Goal: Task Accomplishment & Management: Complete application form

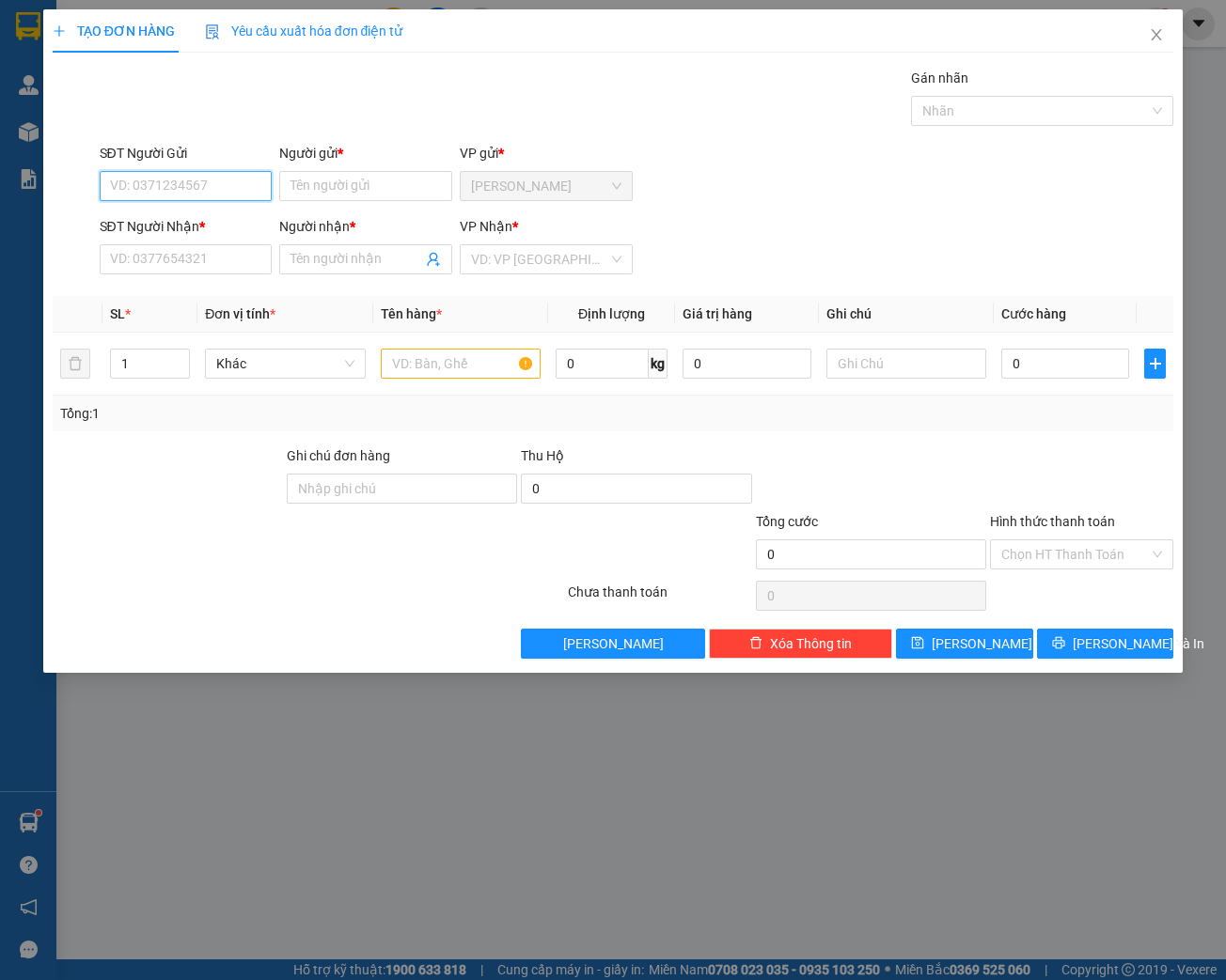
click at [194, 193] on input "SĐT Người Gửi" at bounding box center [185, 185] width 173 height 30
type input "0914649959"
click at [210, 226] on div "0914649959 - LOAN" at bounding box center [186, 222] width 150 height 20
type input "LOAN"
type input "0912692396"
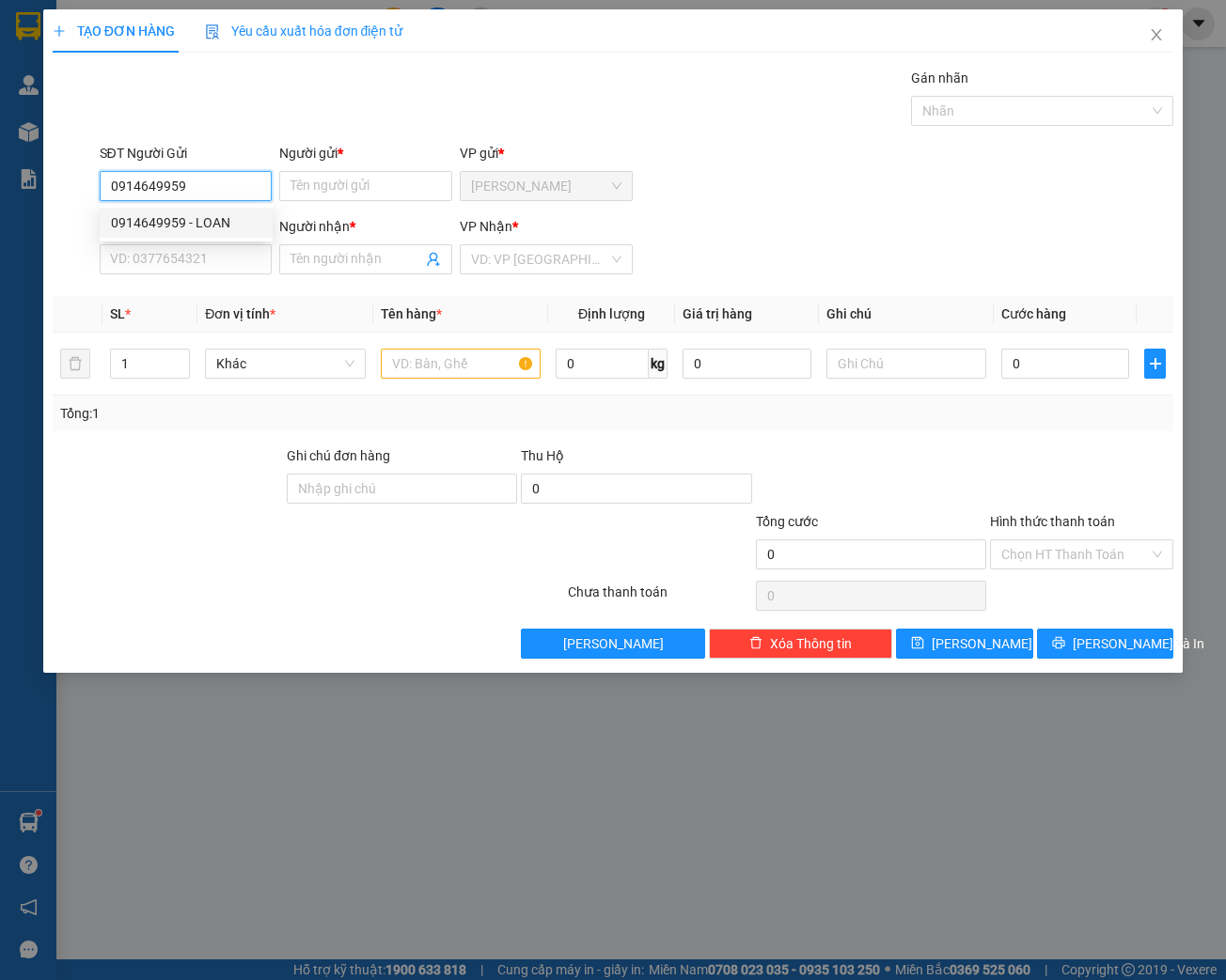
type input "KHANH"
type input "0914649959"
click at [474, 349] on input "text" at bounding box center [461, 364] width 160 height 30
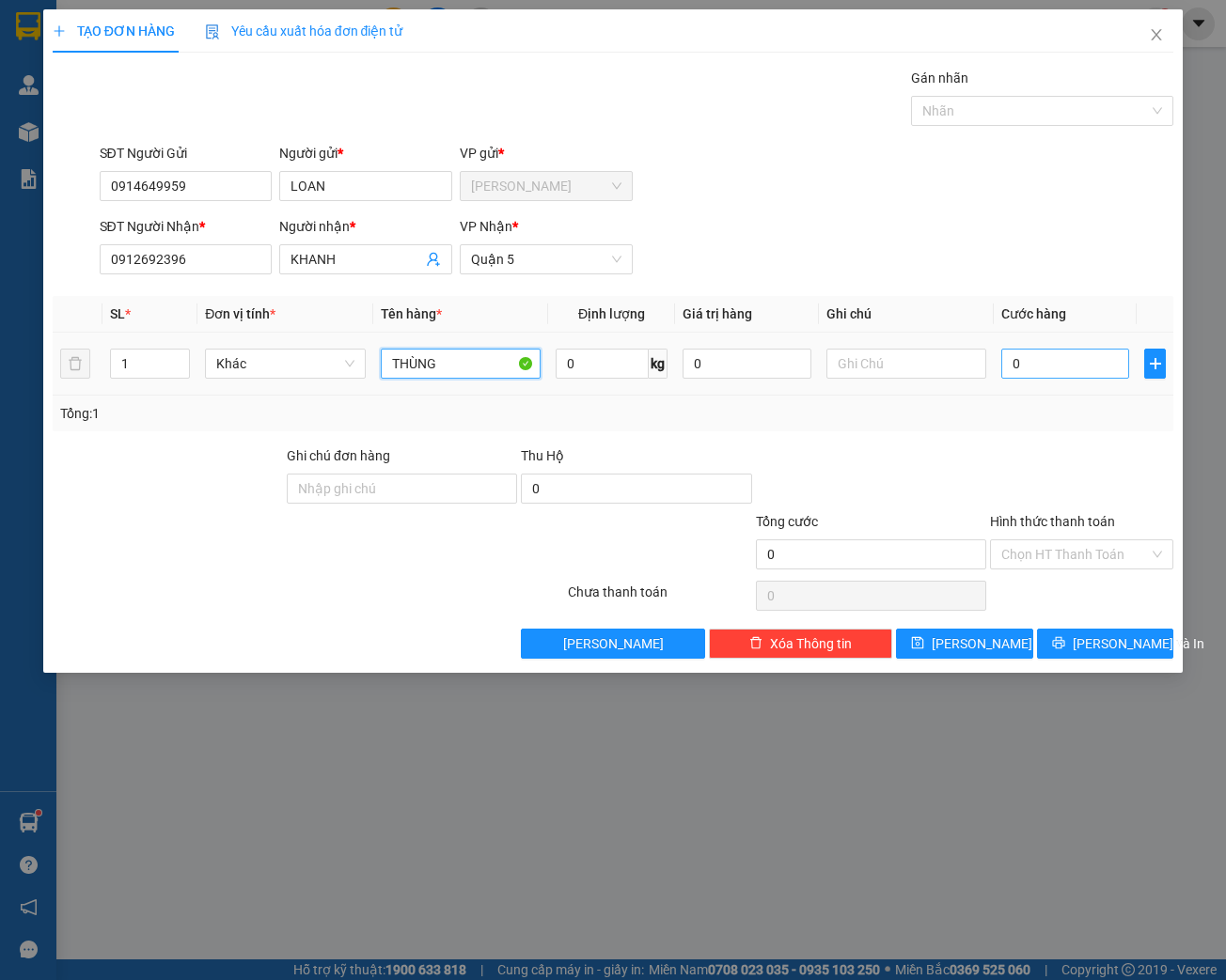
type input "THÙNG"
type input "2"
type input "20"
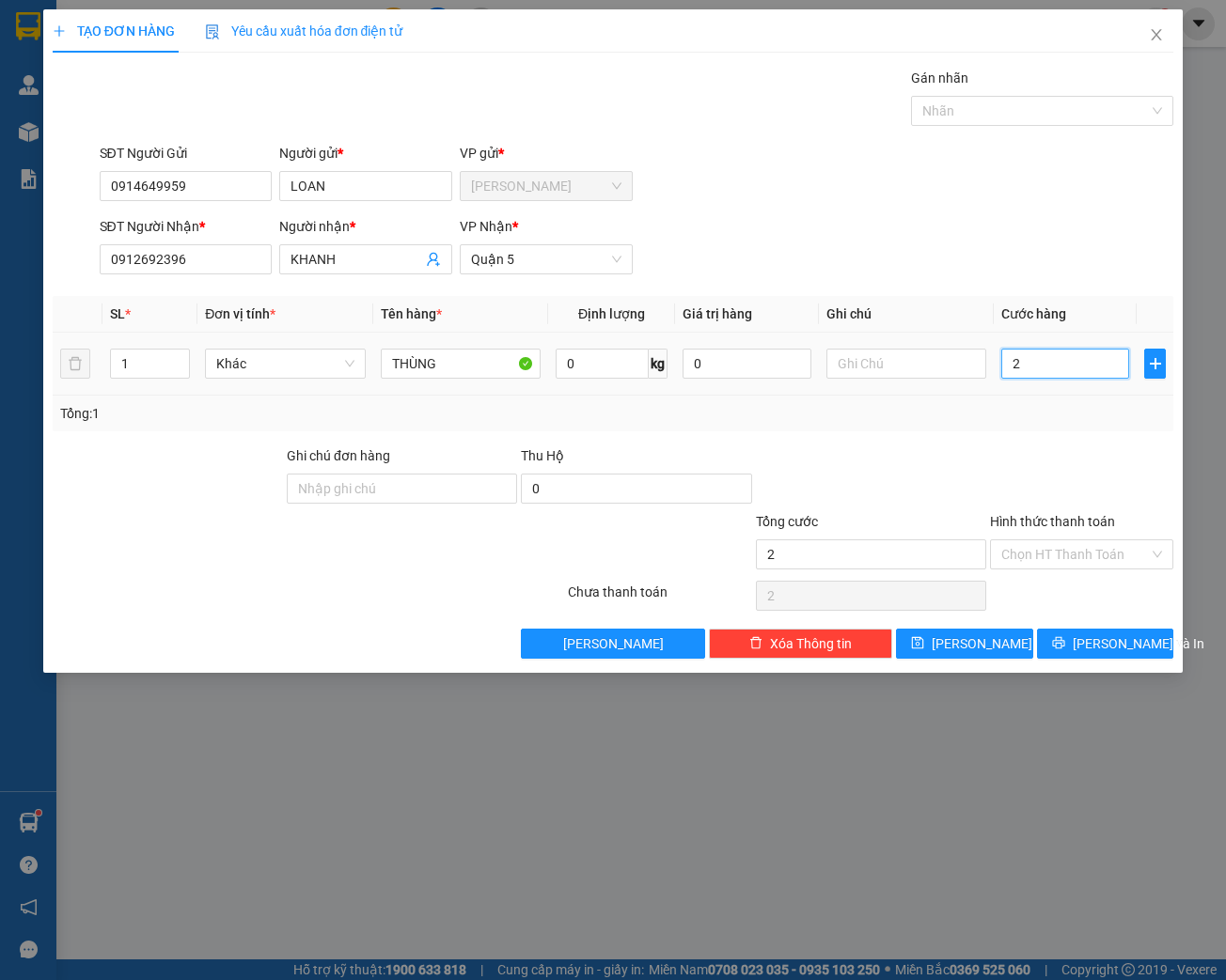
type input "20"
type input "200"
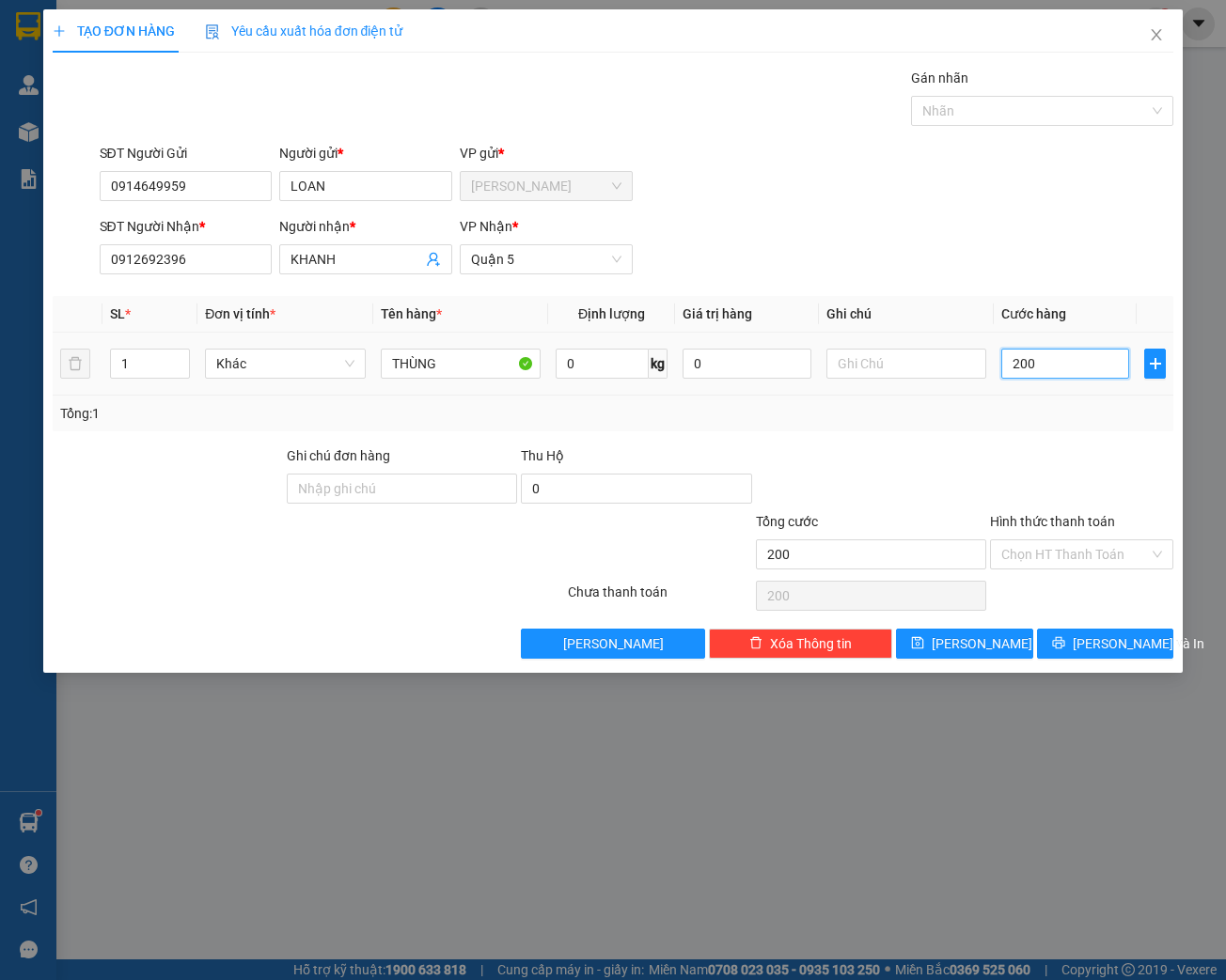
type input "2.000"
type input "20.000"
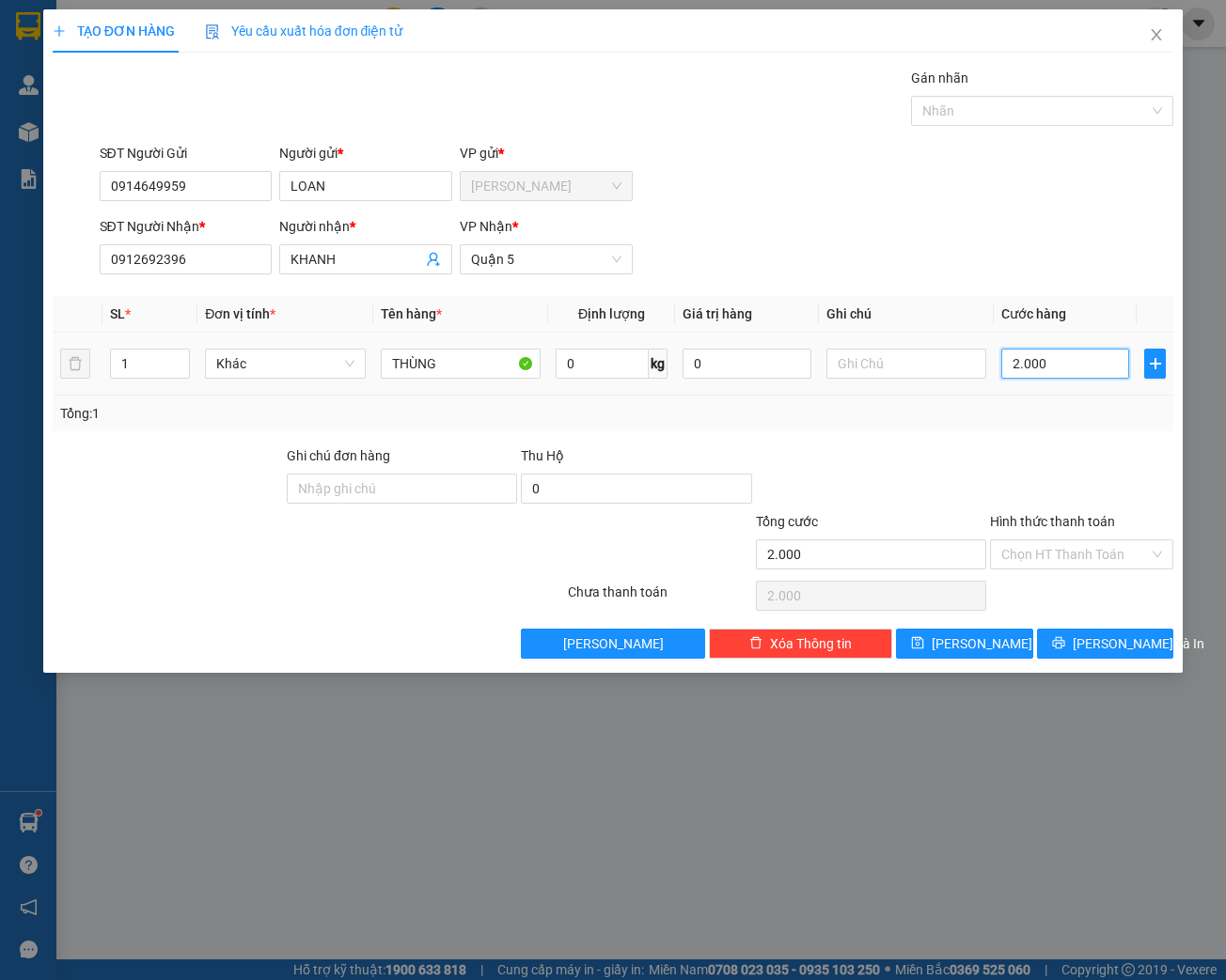
type input "20.000"
click at [1026, 523] on label "Hình thức thanh toán" at bounding box center [1052, 522] width 125 height 15
click at [1026, 540] on input "Hình thức thanh toán" at bounding box center [1075, 554] width 148 height 28
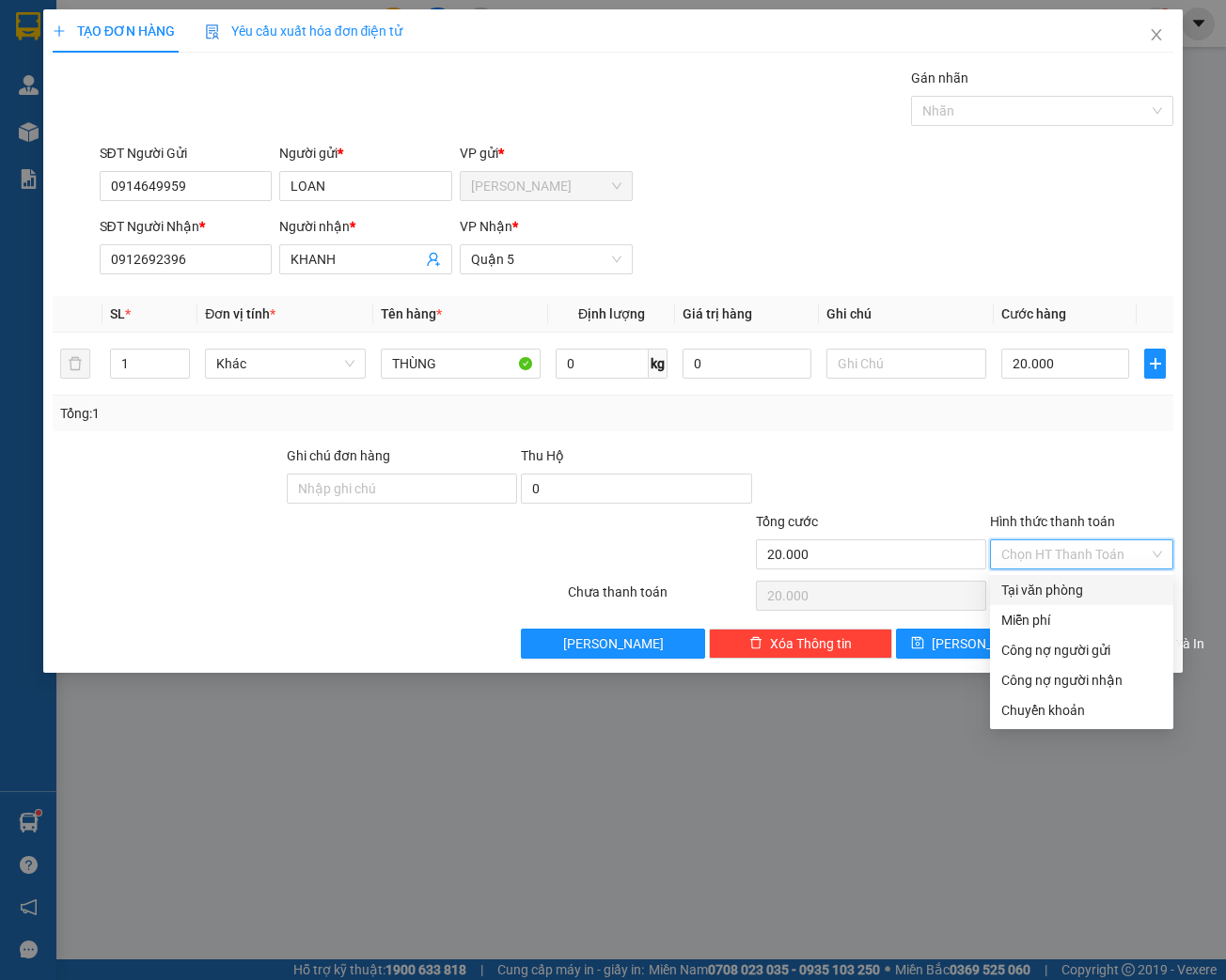
click at [1034, 549] on input "Hình thức thanh toán" at bounding box center [1075, 554] width 148 height 28
click at [1049, 591] on div "Tại văn phòng" at bounding box center [1081, 589] width 161 height 20
type input "0"
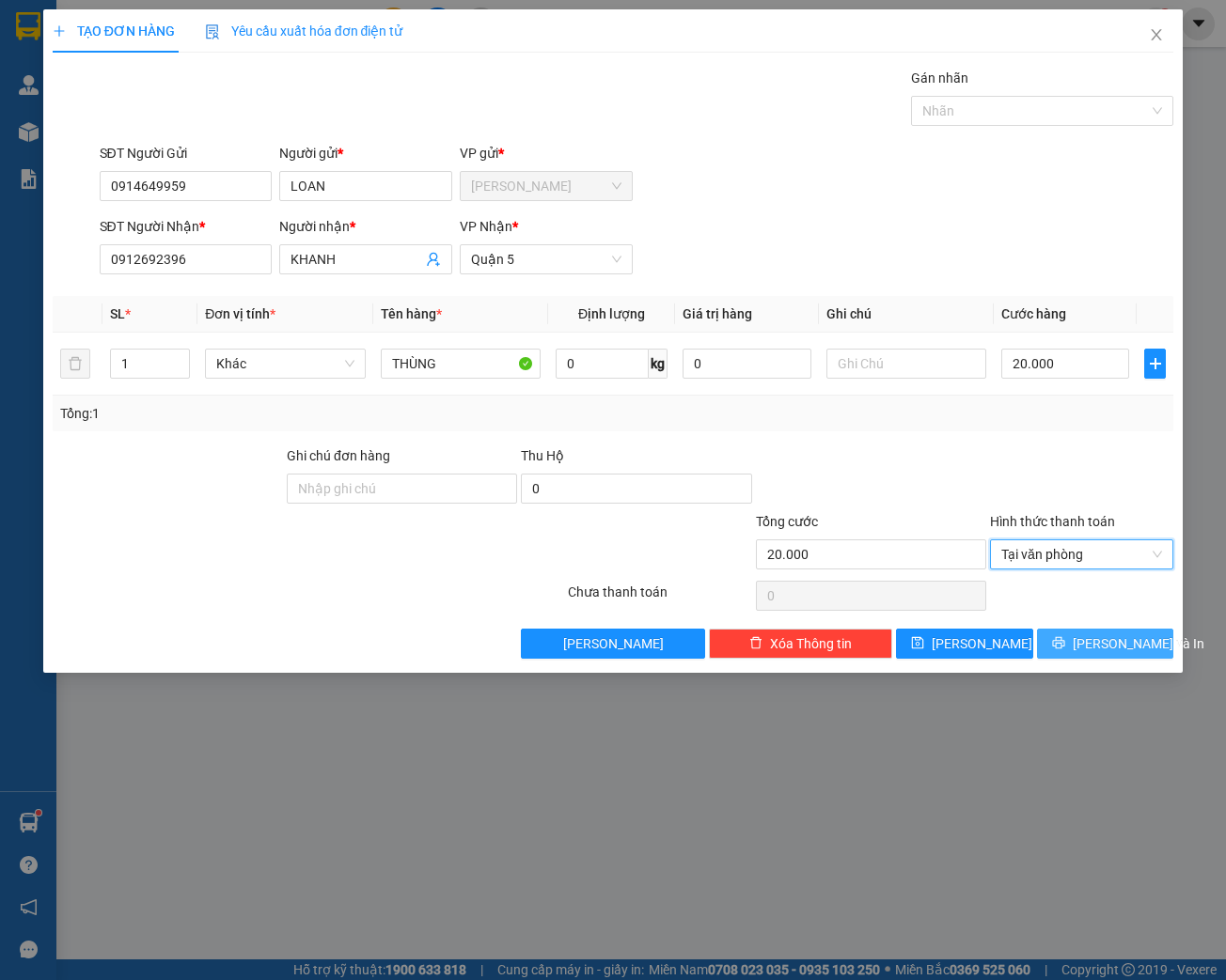
click at [1113, 654] on button "[PERSON_NAME] và In" at bounding box center [1105, 643] width 137 height 30
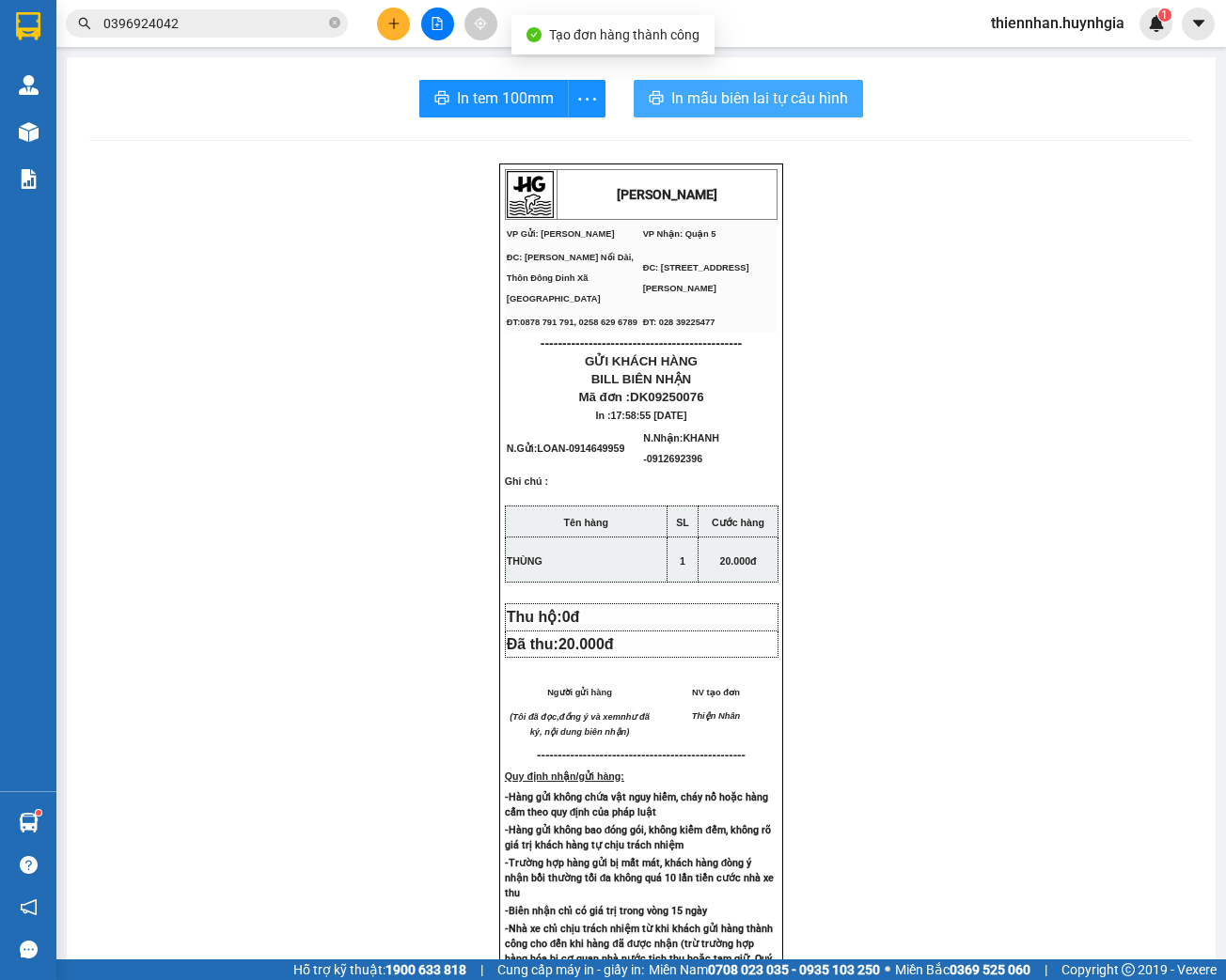
drag, startPoint x: 765, startPoint y: 117, endPoint x: 755, endPoint y: 118, distance: 10.0
click at [763, 116] on button "In mẫu biên lai tự cấu hình" at bounding box center [749, 98] width 230 height 38
click at [482, 104] on span "In tem 100mm" at bounding box center [505, 98] width 96 height 23
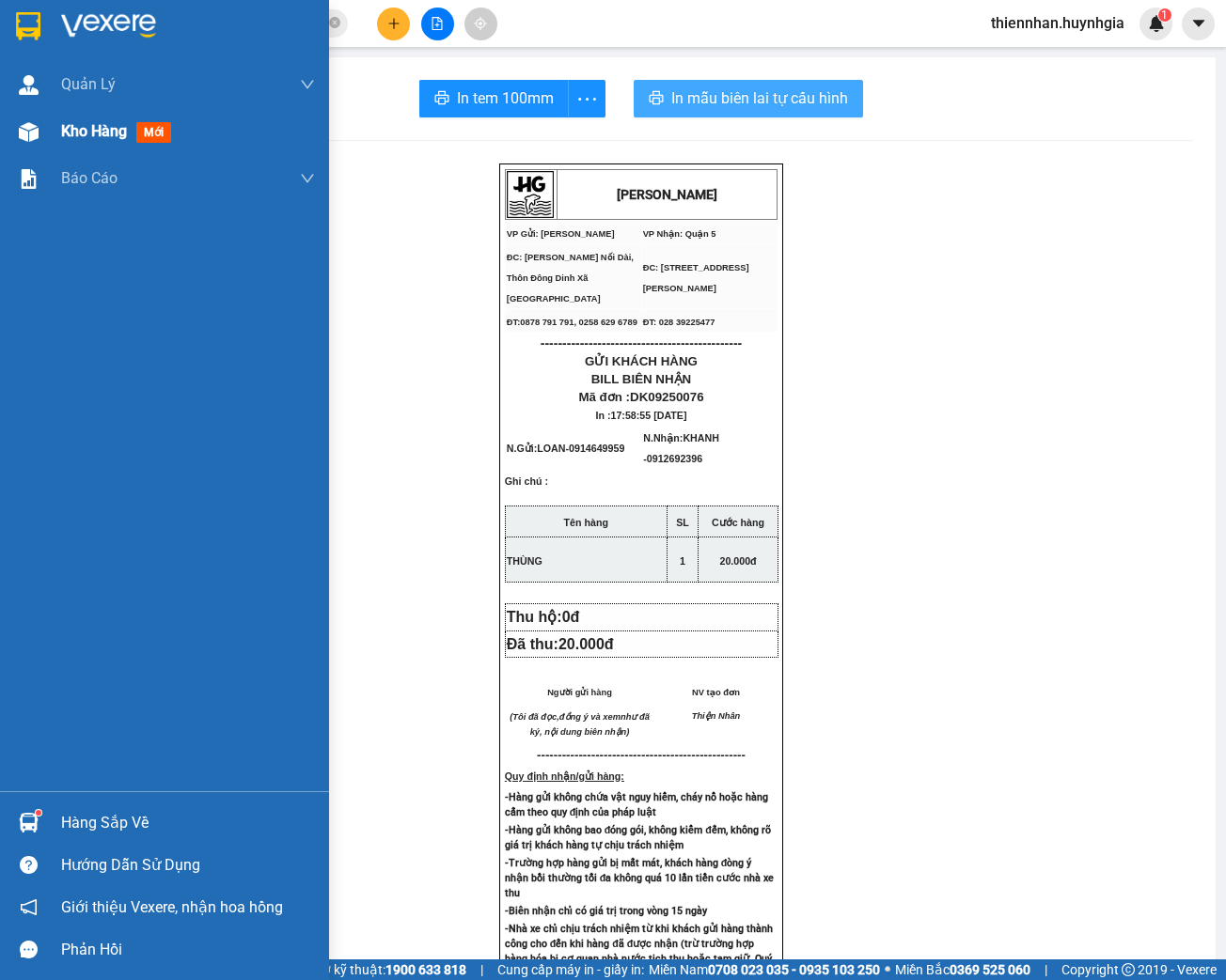
click at [30, 141] on img at bounding box center [28, 132] width 19 height 19
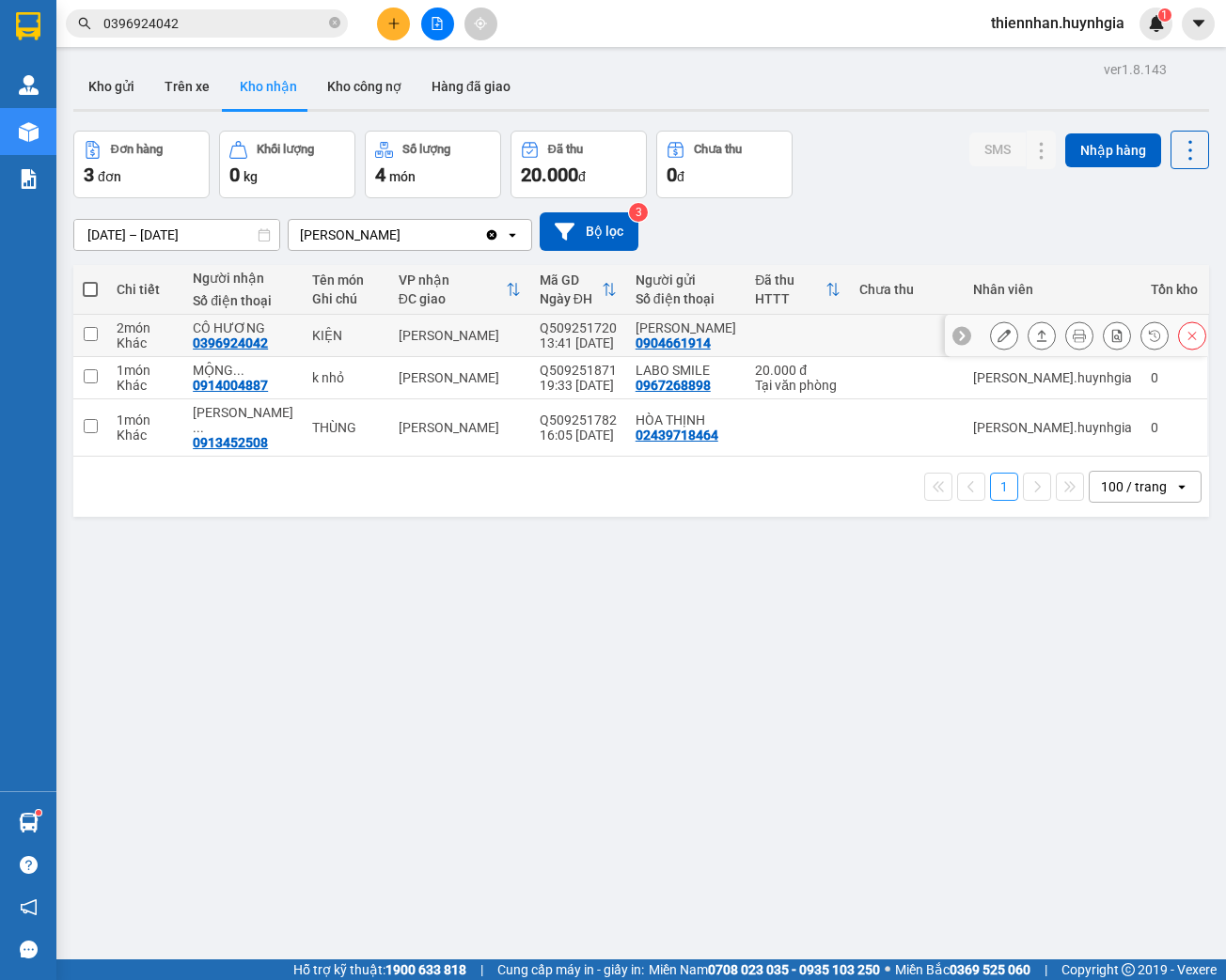
click at [995, 342] on button at bounding box center [1003, 336] width 26 height 33
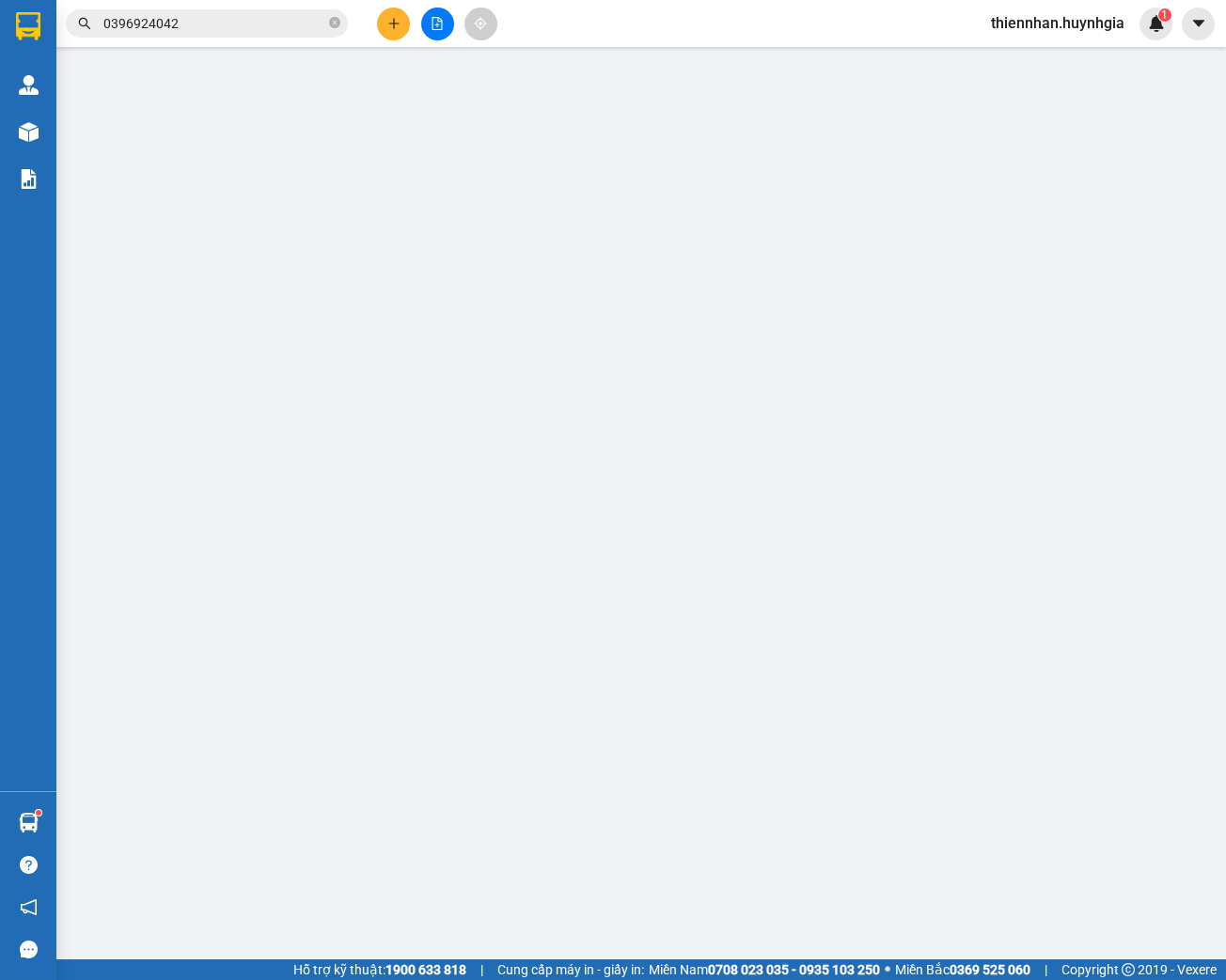
type input "0904661914"
type input "[PERSON_NAME]"
type input "0396924042"
type input "CÔ HƯƠNG"
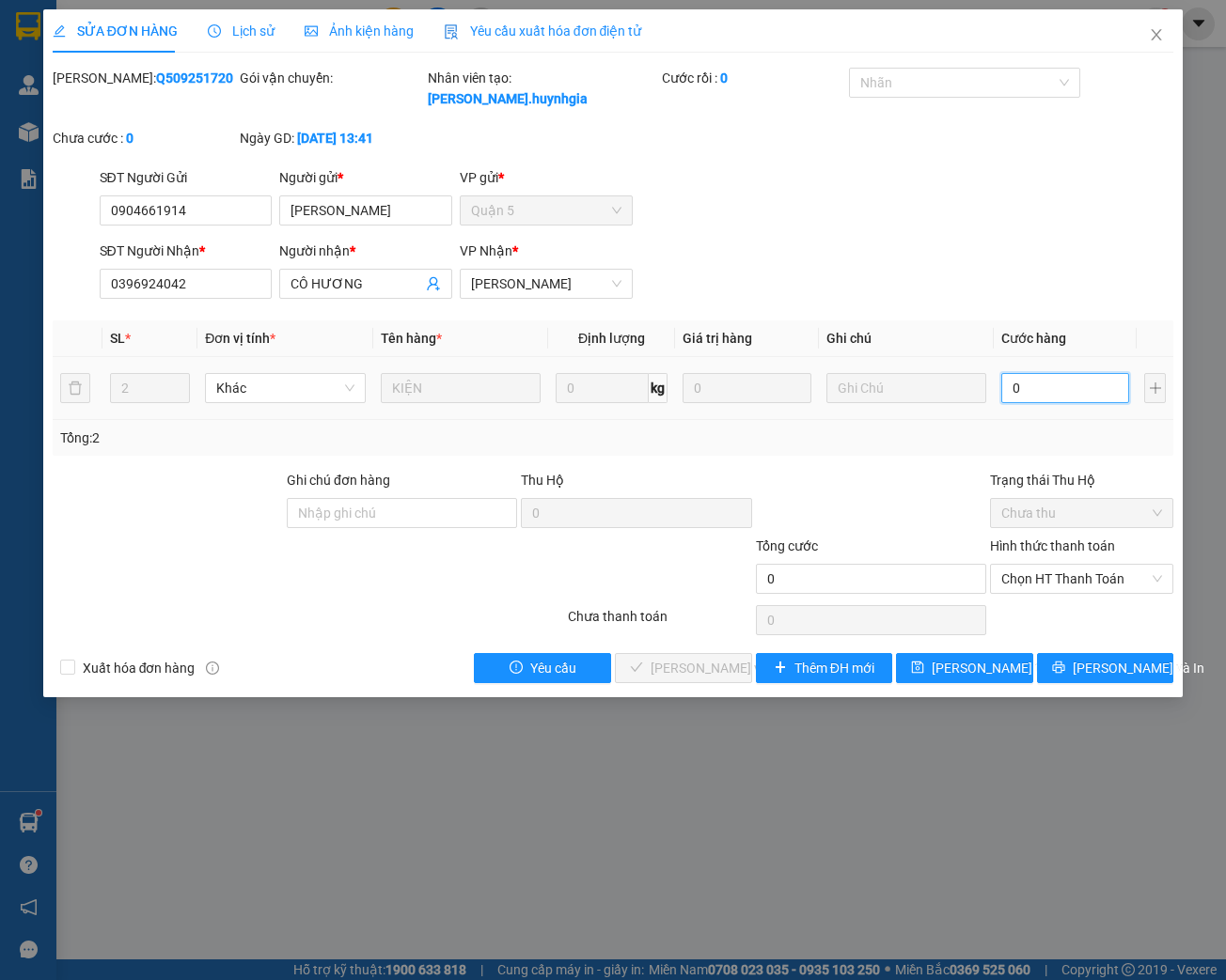
click at [1033, 390] on input "0" at bounding box center [1065, 388] width 128 height 30
type input "1"
type input "12"
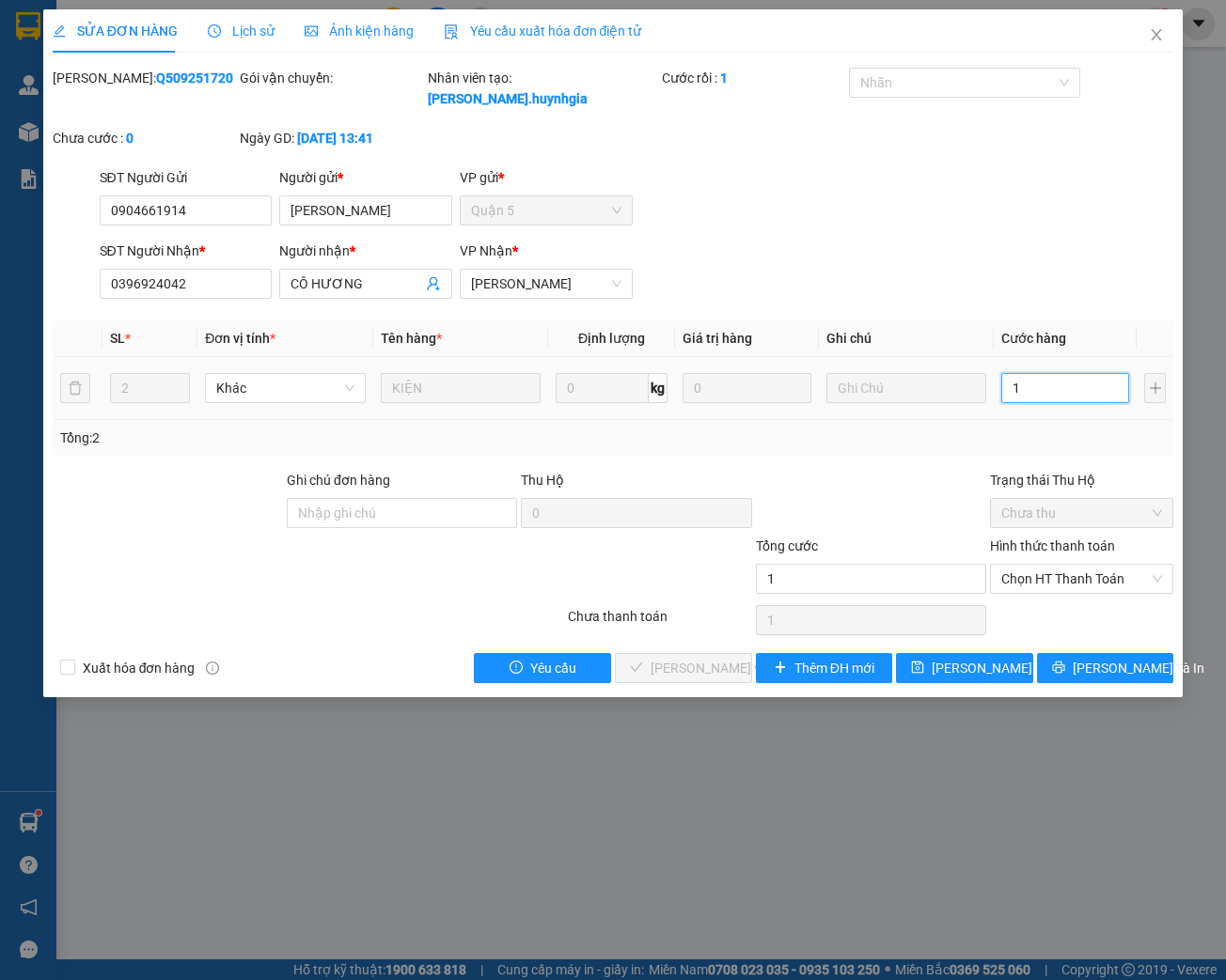
type input "12"
type input "120"
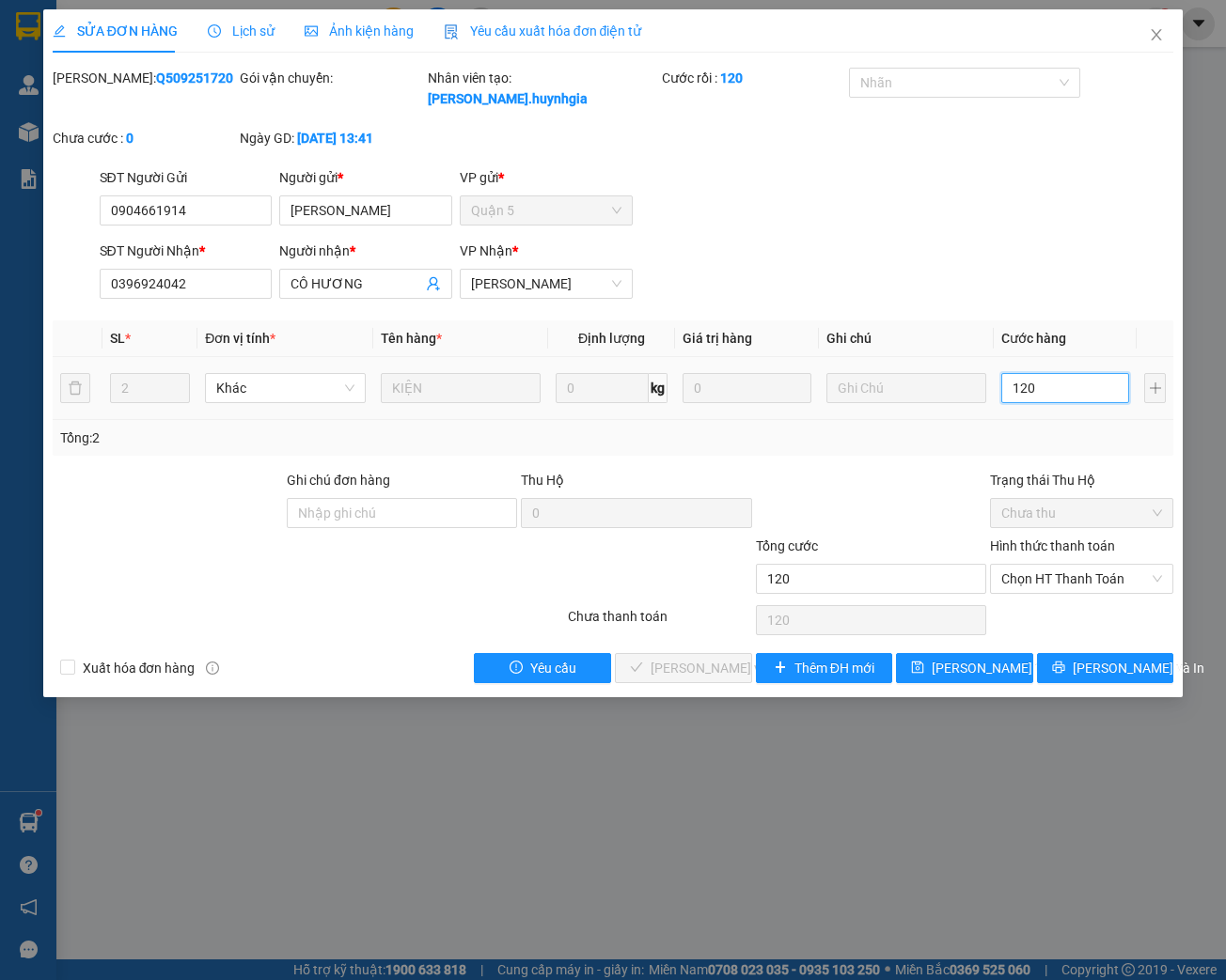
type input "1.200"
type input "12.000"
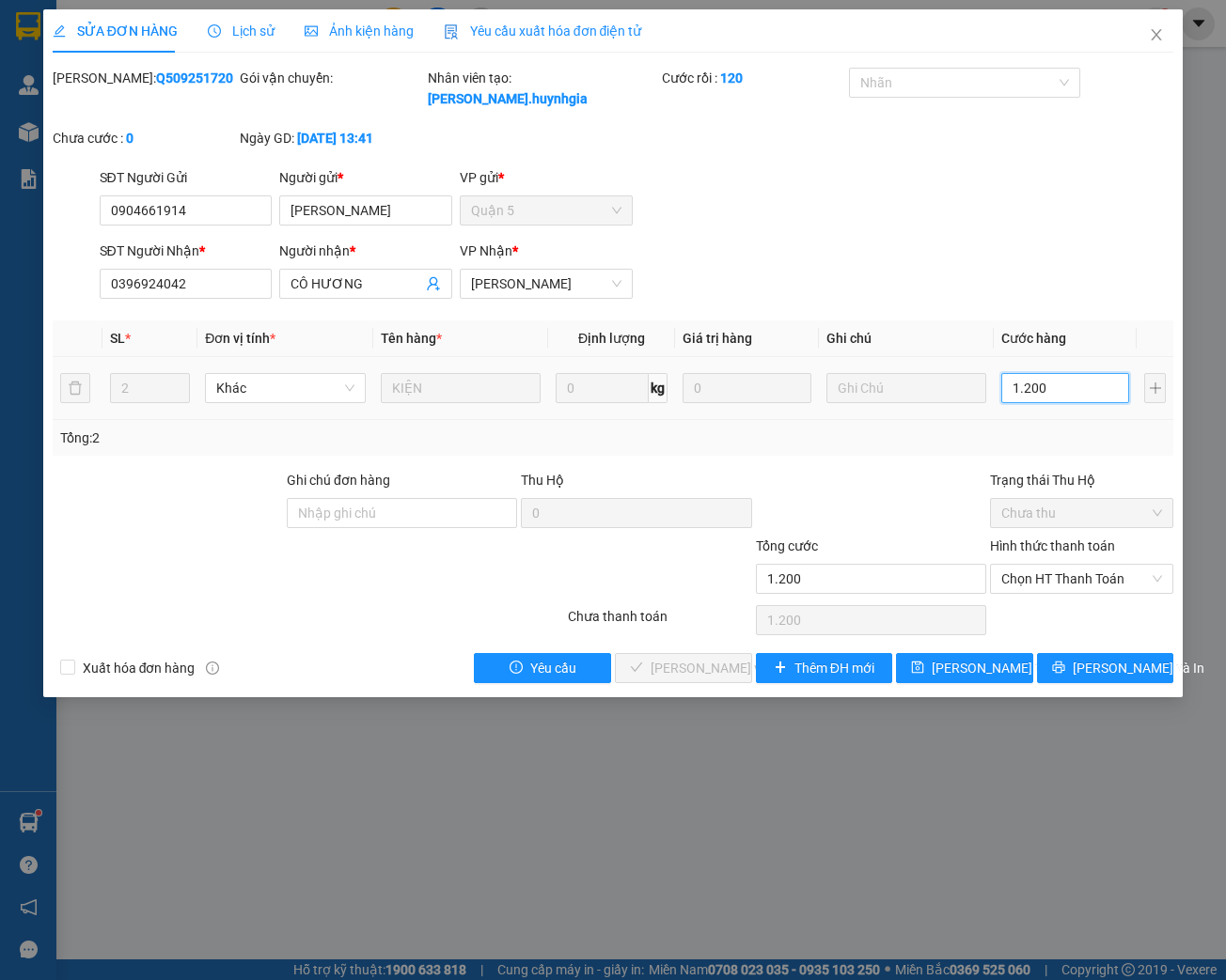
type input "12.000"
type input "120.000"
click at [1060, 579] on span "Chọn HT Thanh Toán" at bounding box center [1081, 579] width 161 height 28
type input "120.000"
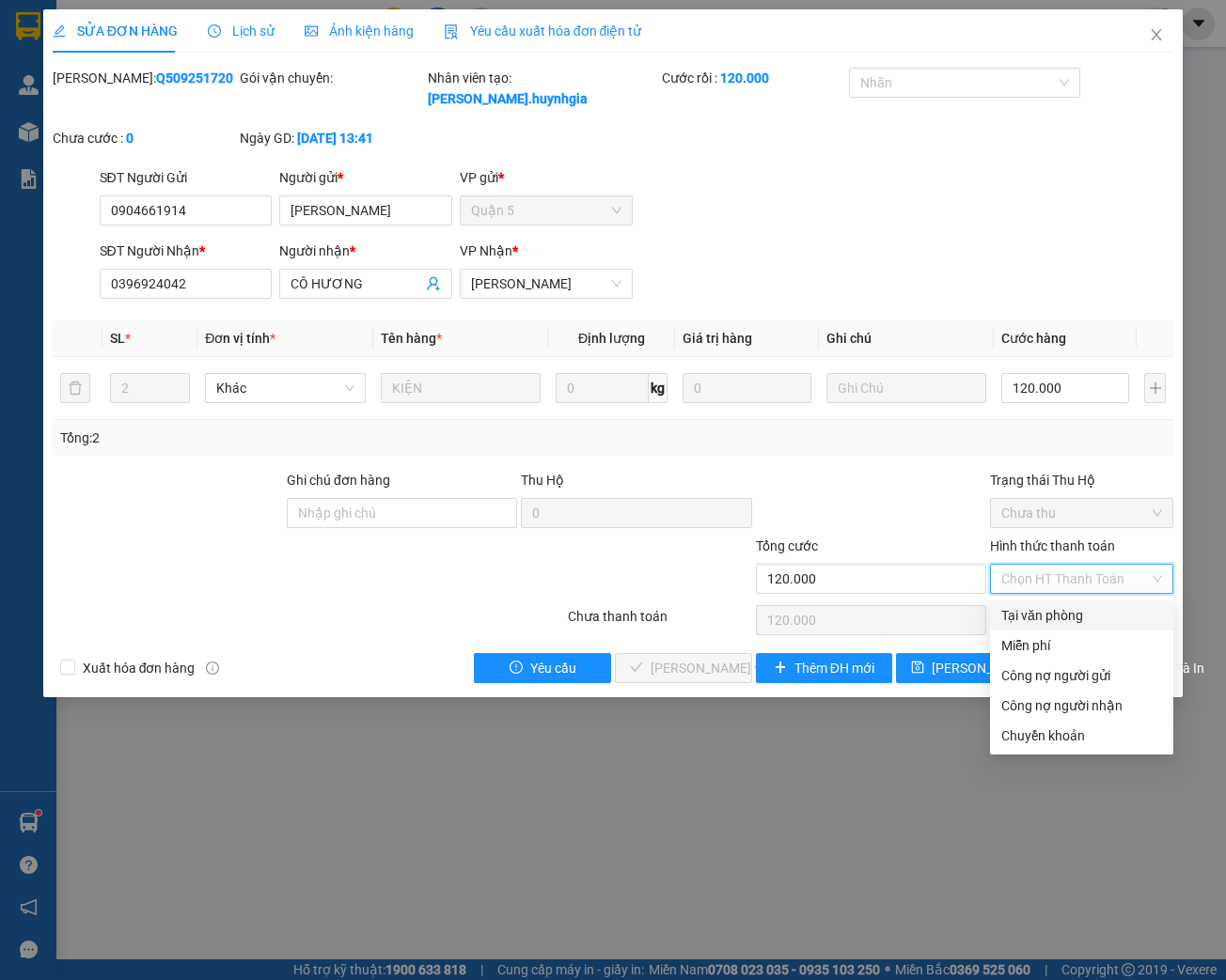
click at [1058, 608] on div "Tại văn phòng" at bounding box center [1081, 615] width 161 height 20
type input "0"
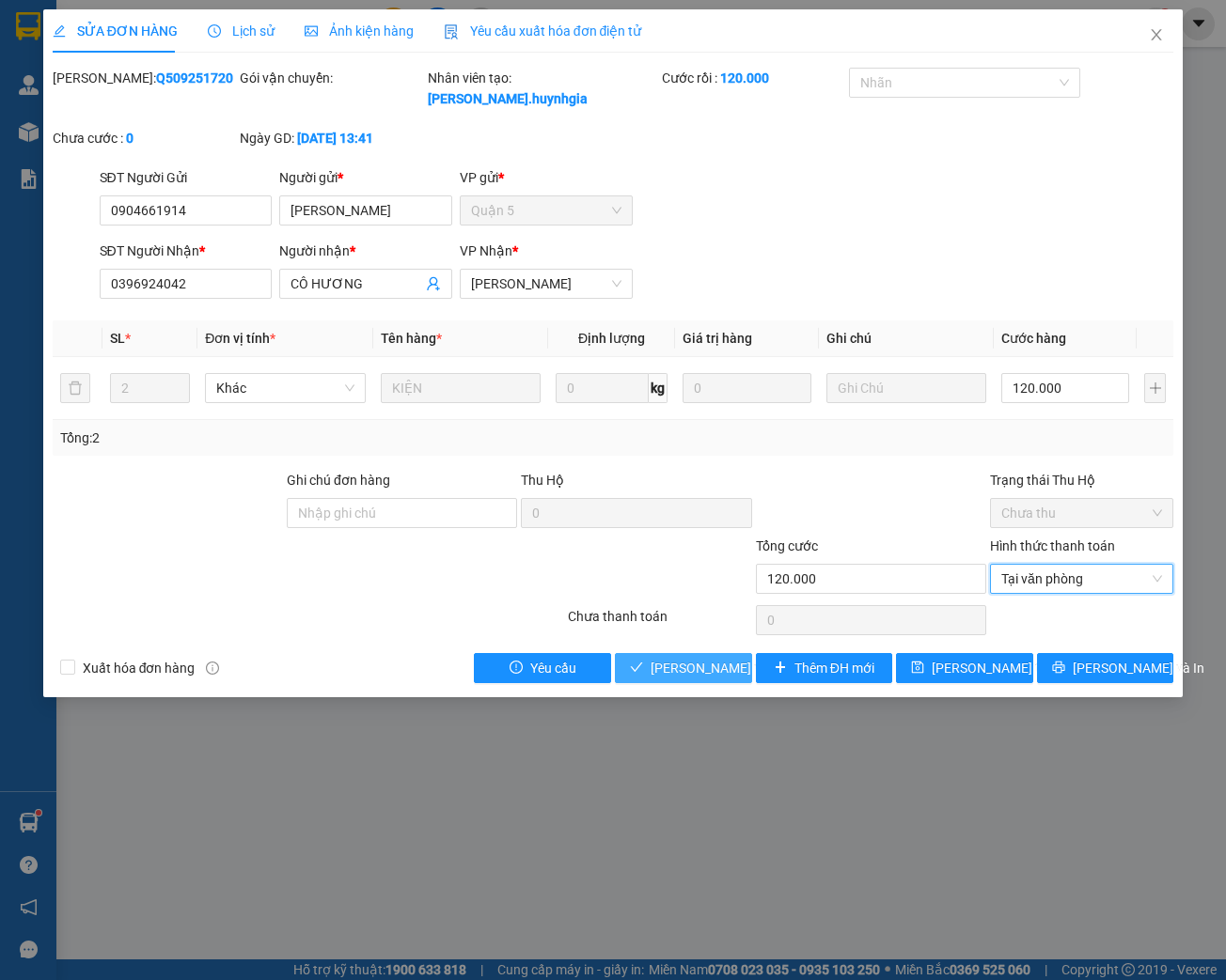
click at [669, 669] on span "[PERSON_NAME] và Giao hàng" at bounding box center [740, 667] width 180 height 20
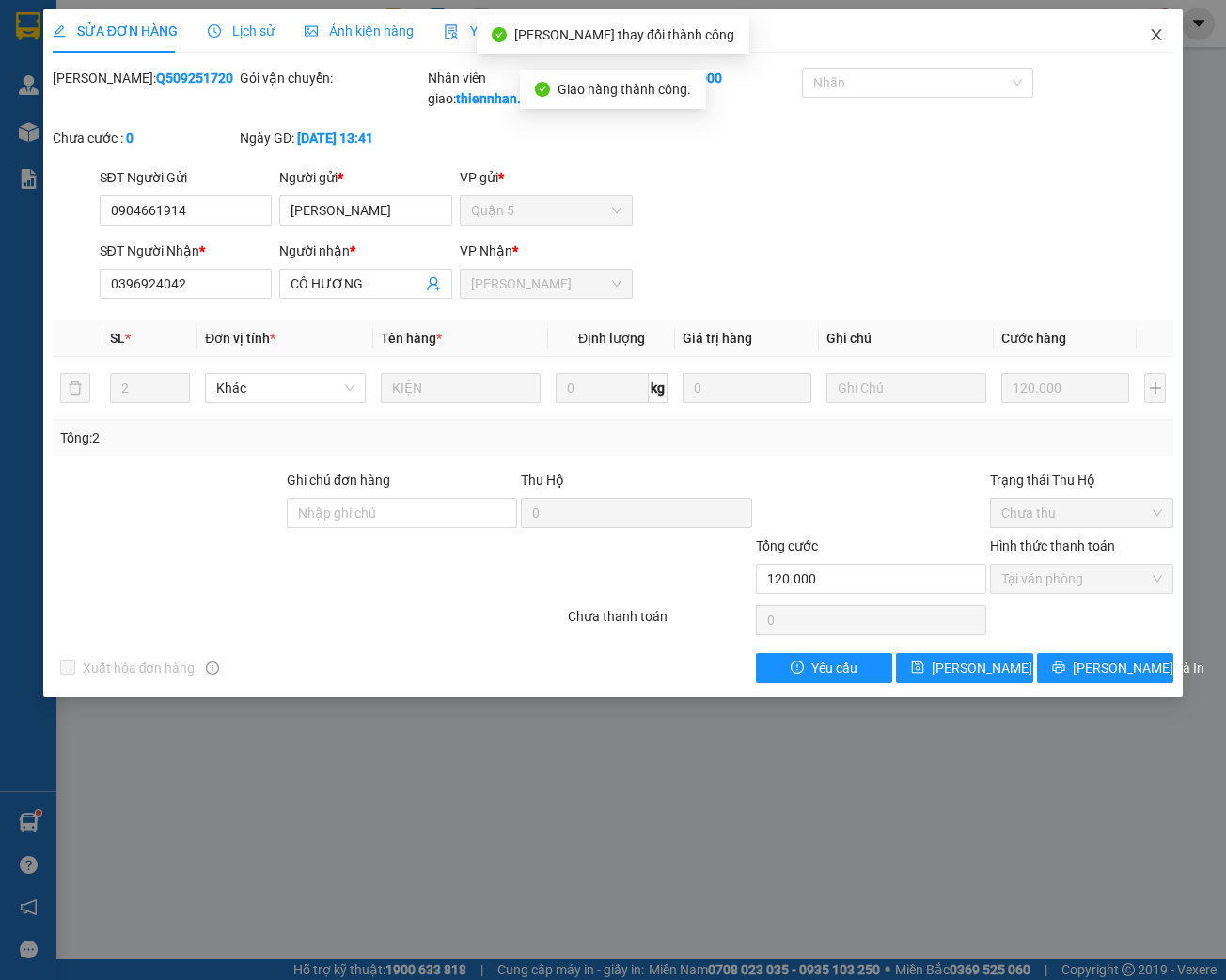
click at [1151, 34] on icon "close" at bounding box center [1157, 35] width 15 height 15
